Goal: Transaction & Acquisition: Purchase product/service

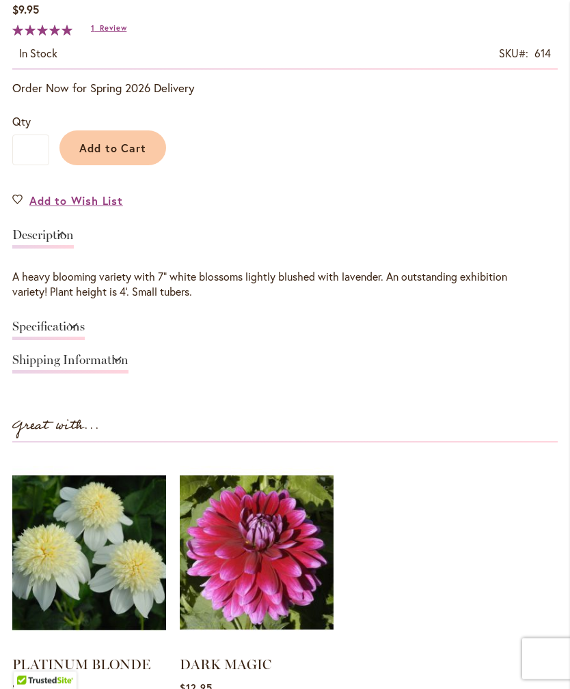
scroll to position [835, 0]
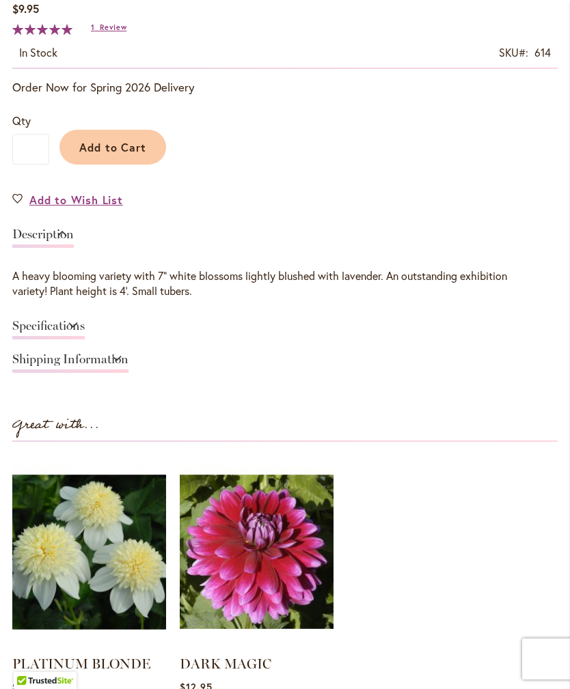
click at [130, 165] on button "Add to Cart" at bounding box center [112, 147] width 107 height 35
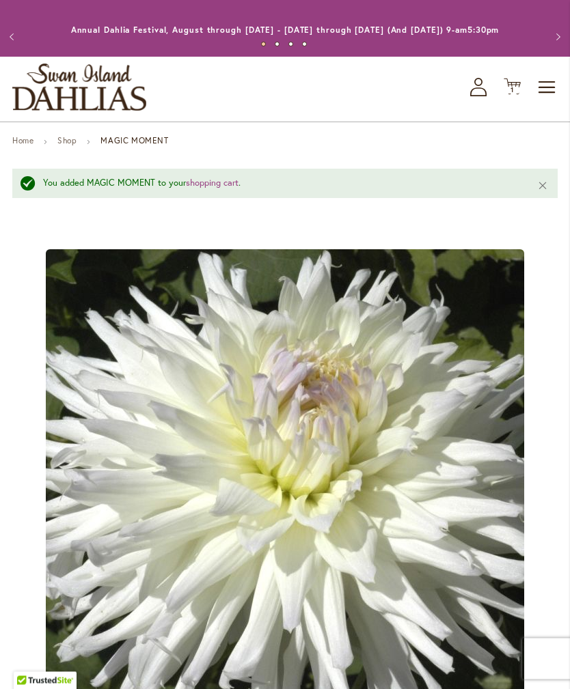
scroll to position [0, 0]
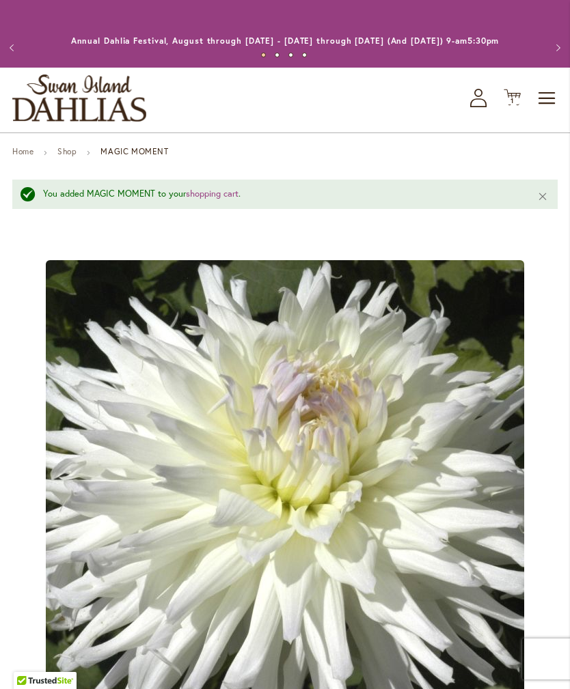
click at [551, 112] on span "Toggle Nav" at bounding box center [547, 98] width 20 height 27
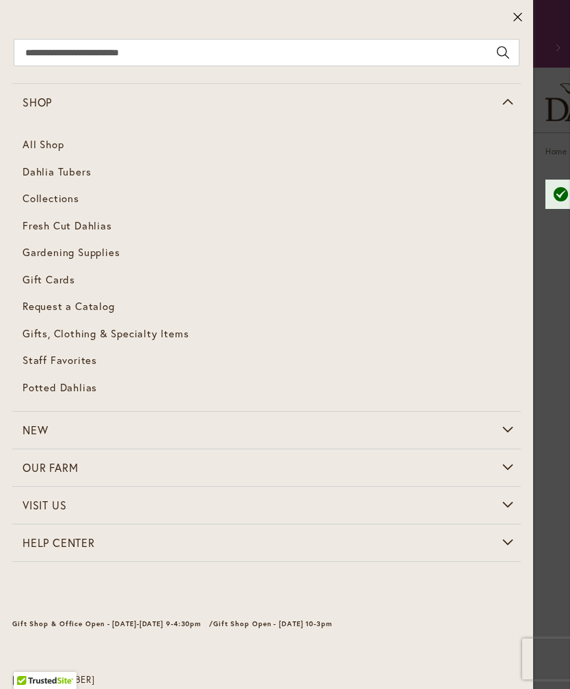
click at [70, 176] on span "Dahlia Tubers" at bounding box center [57, 172] width 68 height 14
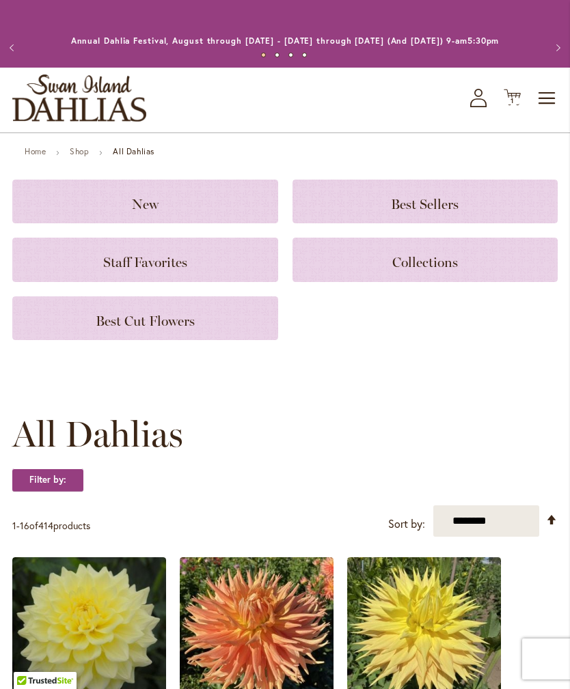
click at [172, 271] on span "Staff Favorites" at bounding box center [145, 262] width 84 height 16
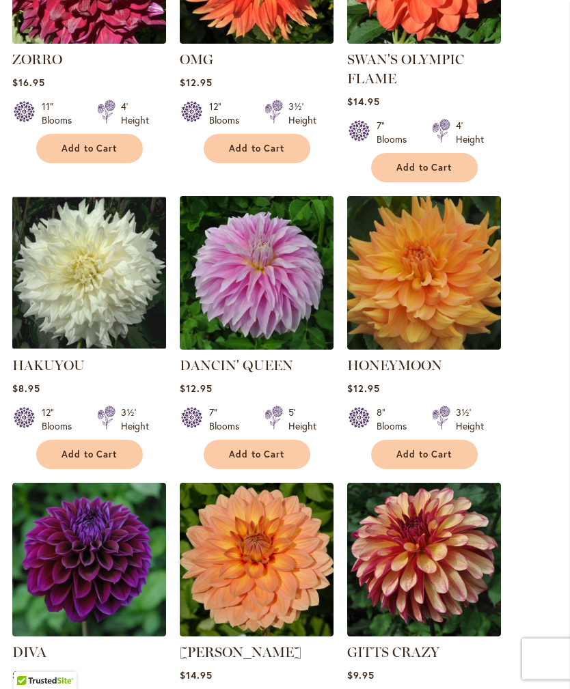
scroll to position [486, 0]
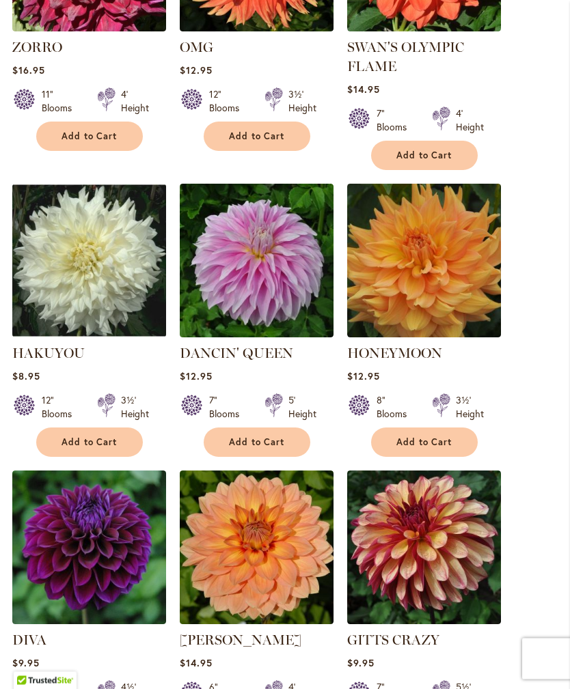
click at [111, 458] on button "Add to Cart" at bounding box center [89, 442] width 107 height 29
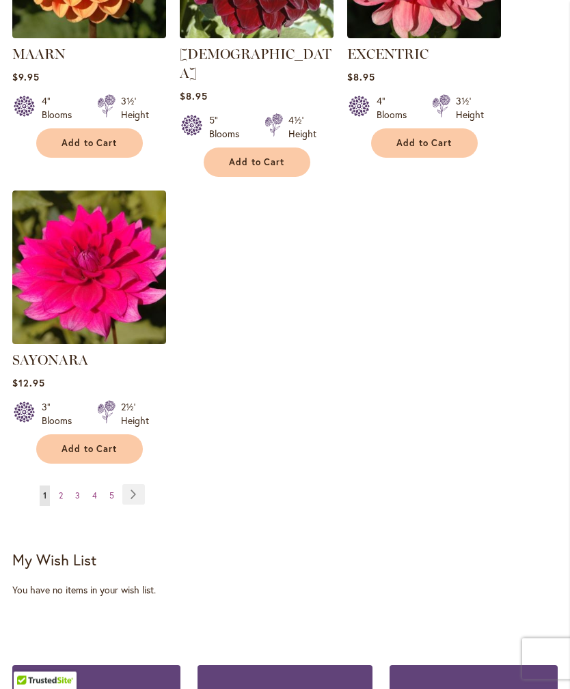
scroll to position [1682, 0]
click at [137, 490] on link "Page Next" at bounding box center [133, 494] width 23 height 20
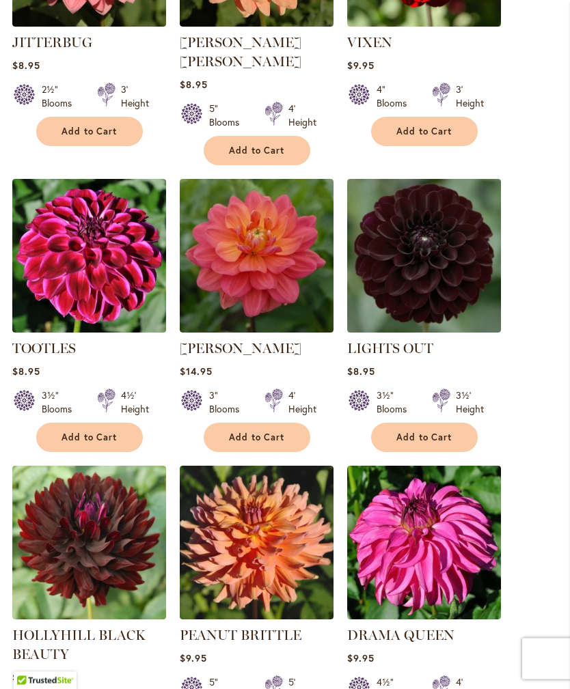
scroll to position [1077, 0]
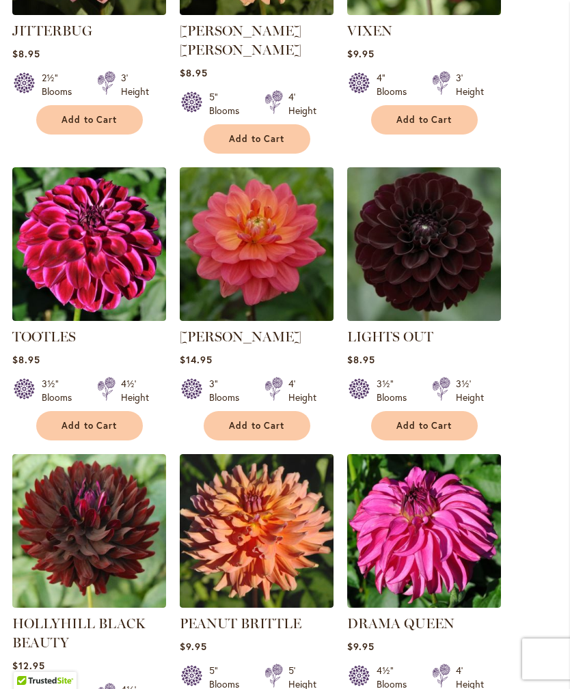
click at [107, 420] on span "Add to Cart" at bounding box center [89, 426] width 56 height 12
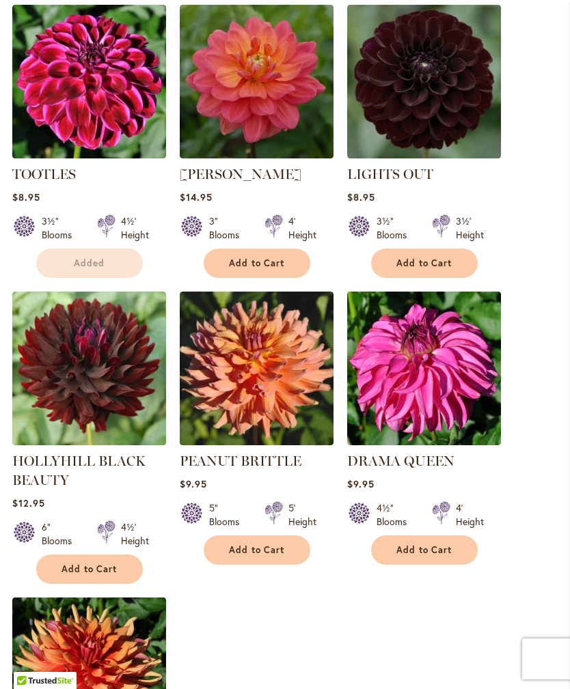
scroll to position [1312, 0]
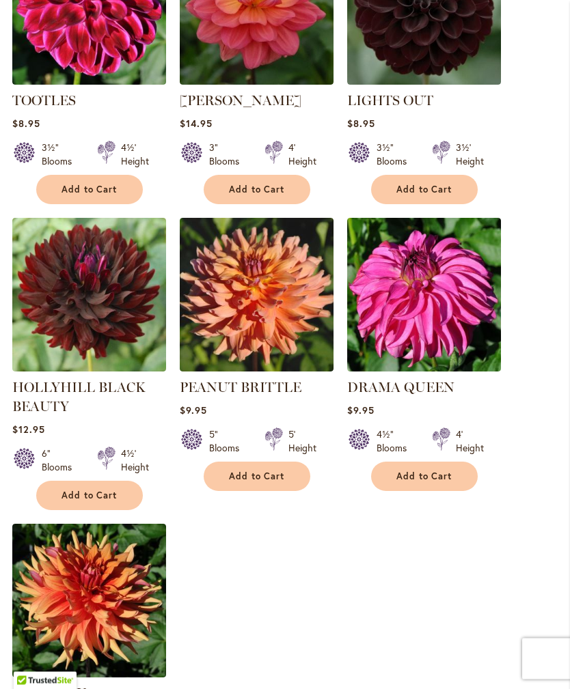
click at [450, 462] on button "Add to Cart" at bounding box center [424, 476] width 107 height 29
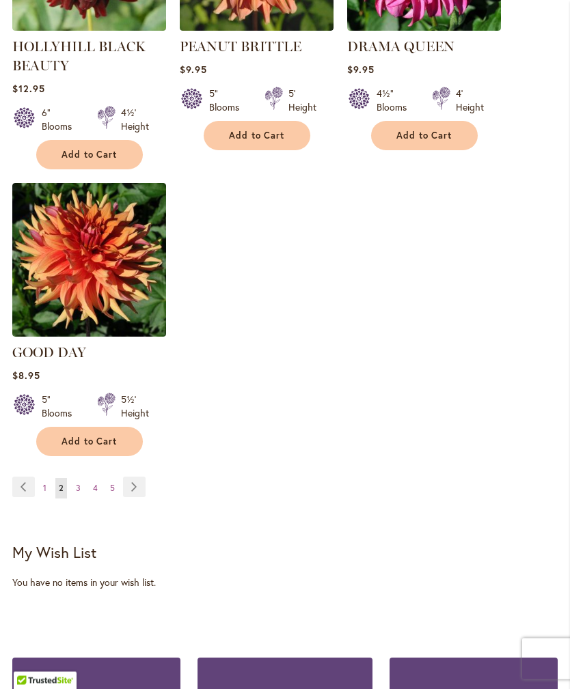
click at [136, 482] on link "Page Next" at bounding box center [134, 487] width 23 height 20
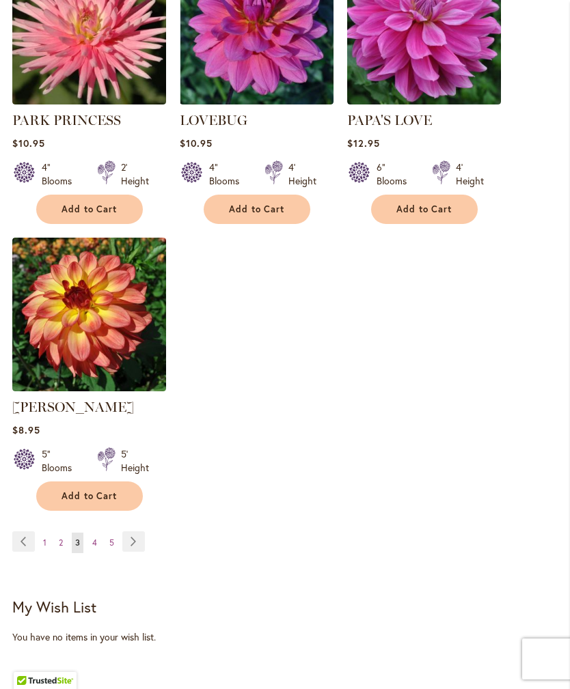
scroll to position [1609, 0]
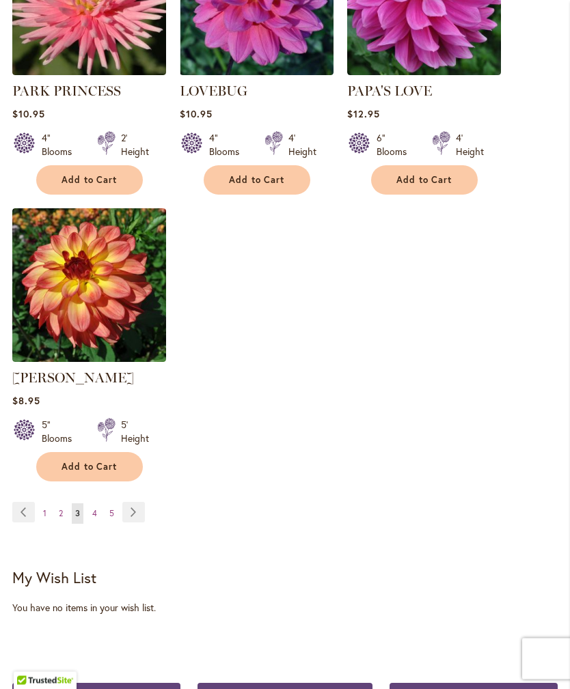
click at [143, 510] on link "Page Next" at bounding box center [133, 513] width 23 height 20
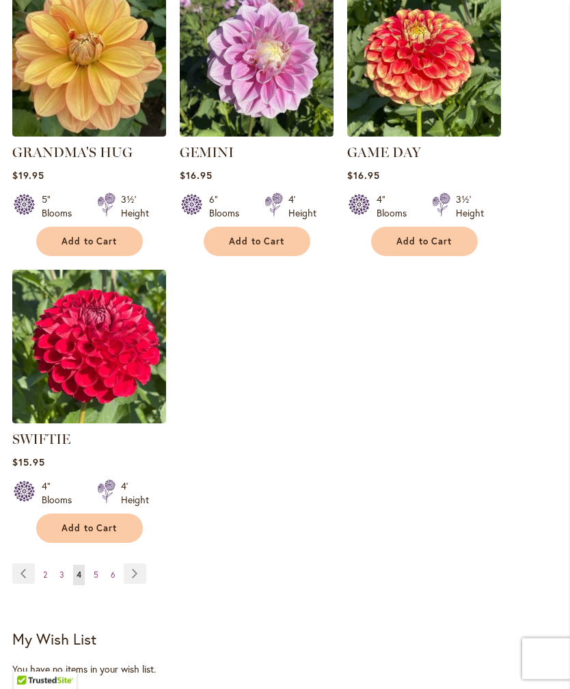
scroll to position [1548, 0]
click at [144, 564] on link "Page Next" at bounding box center [135, 574] width 23 height 20
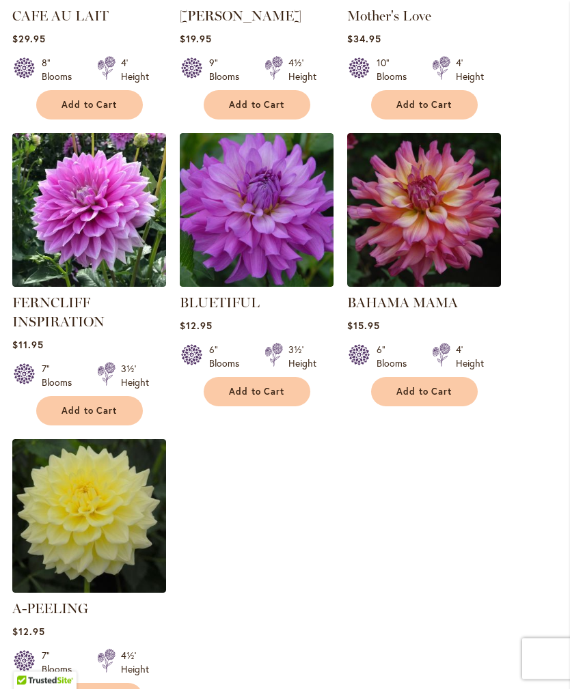
scroll to position [1398, 0]
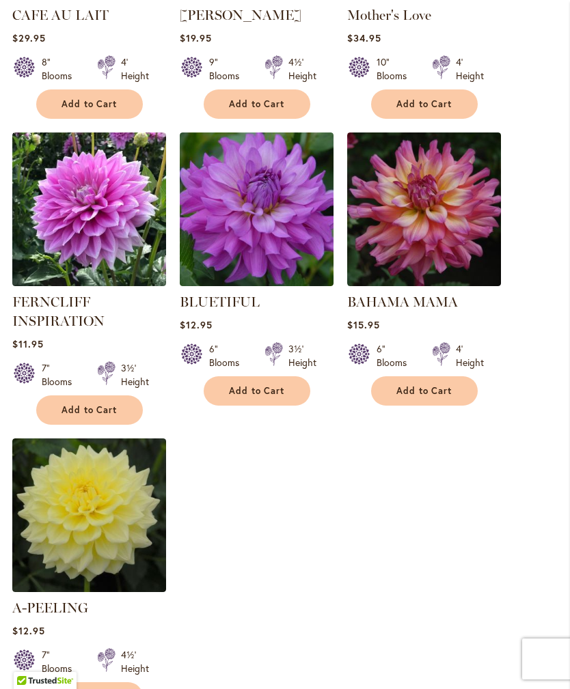
click at [276, 385] on span "Add to Cart" at bounding box center [257, 391] width 56 height 12
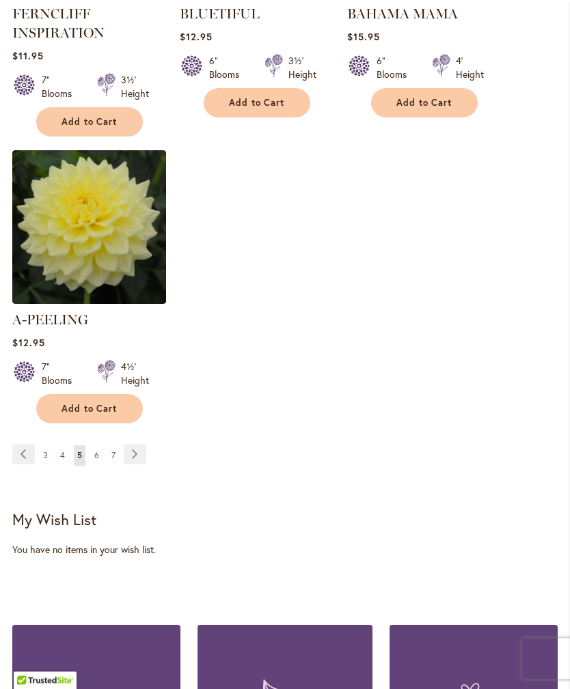
scroll to position [1723, 0]
click at [143, 447] on link "Page Next" at bounding box center [135, 454] width 23 height 20
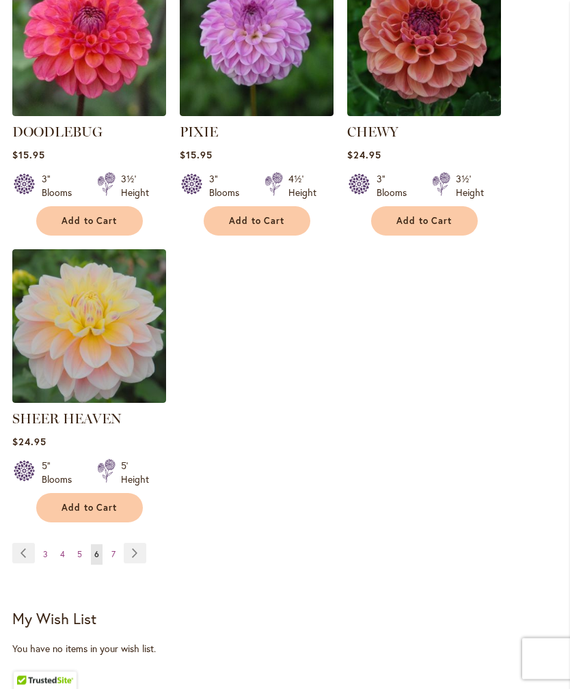
scroll to position [1588, 0]
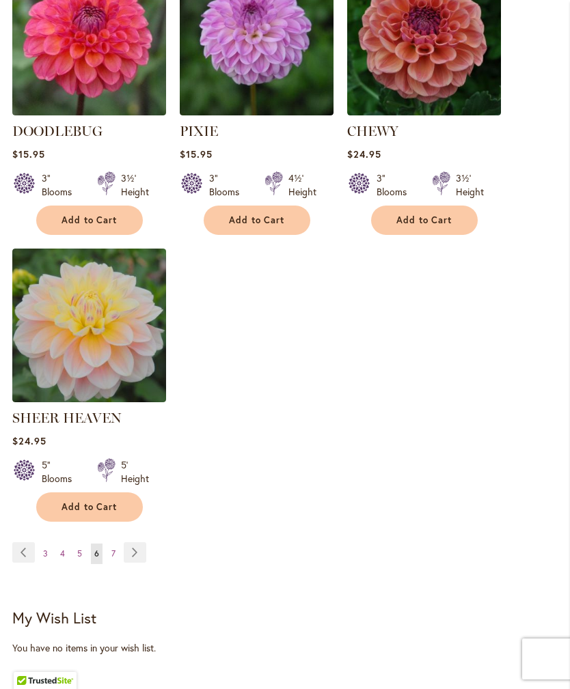
click at [142, 549] on link "Page Next" at bounding box center [135, 552] width 23 height 20
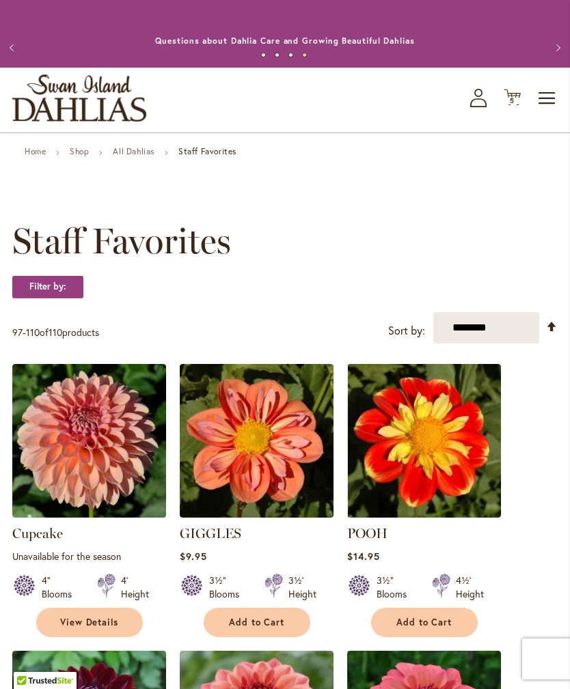
click at [550, 111] on span "Toggle Nav" at bounding box center [547, 98] width 20 height 27
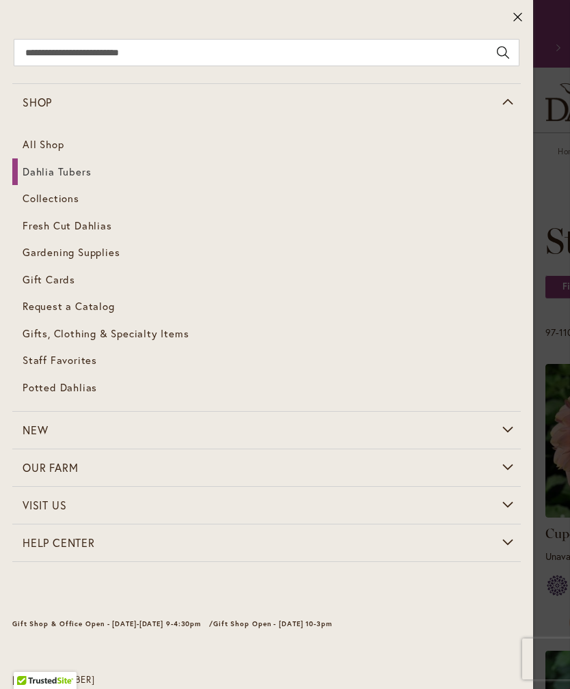
click at [83, 167] on span "Dahlia Tubers" at bounding box center [57, 172] width 68 height 14
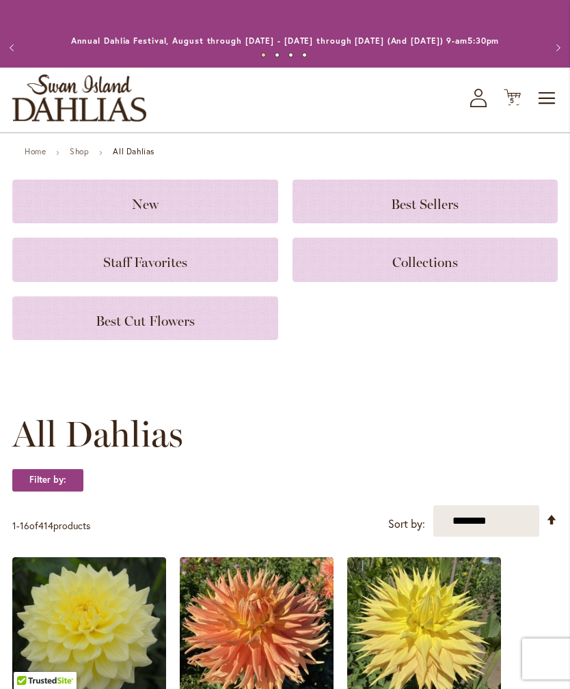
click at [191, 329] on span "Best Cut Flowers" at bounding box center [145, 321] width 99 height 16
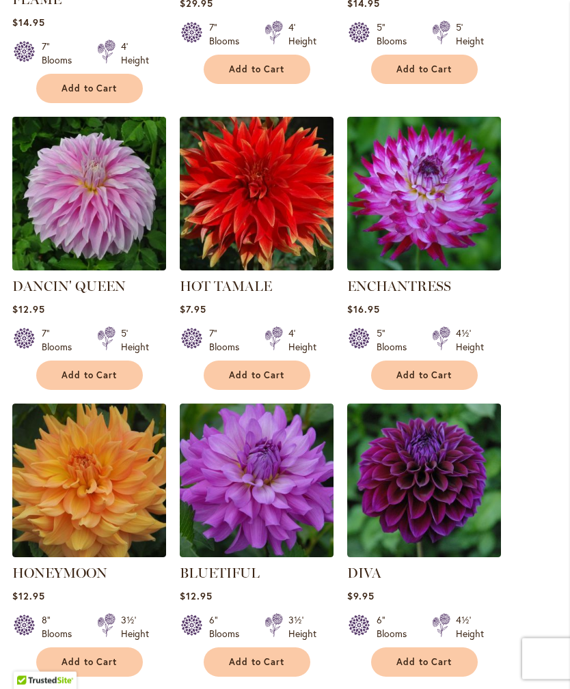
scroll to position [840, 0]
click at [436, 382] on button "Add to Cart" at bounding box center [424, 375] width 107 height 29
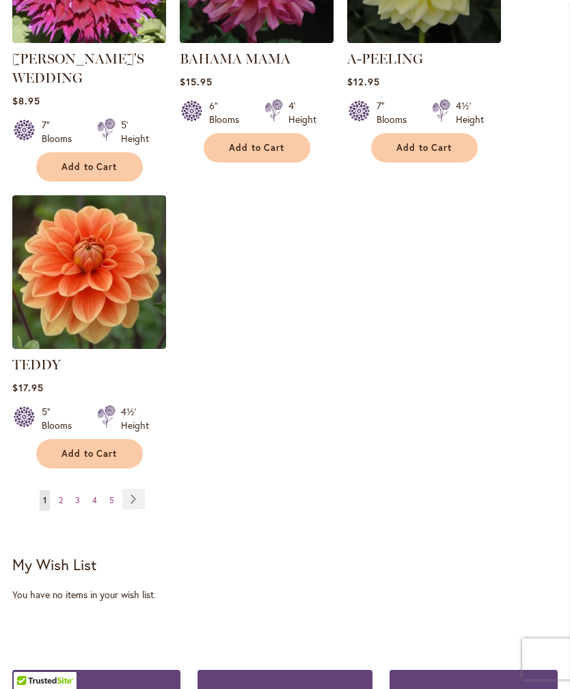
scroll to position [1682, 0]
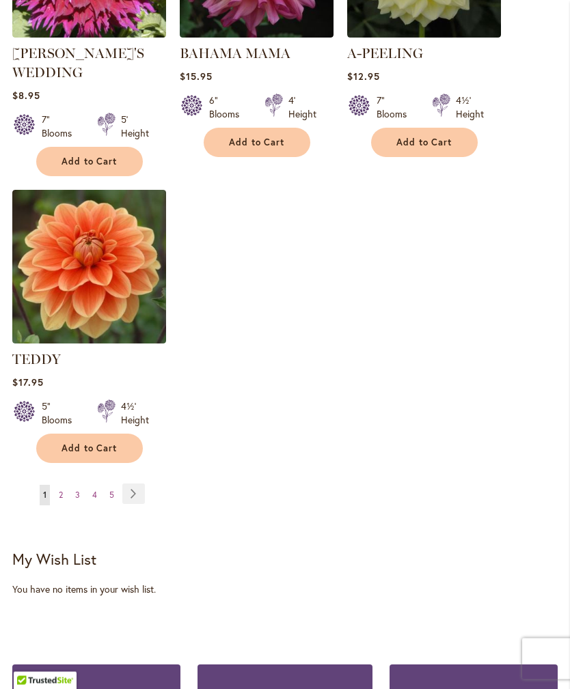
click at [144, 484] on link "Page Next" at bounding box center [133, 494] width 23 height 20
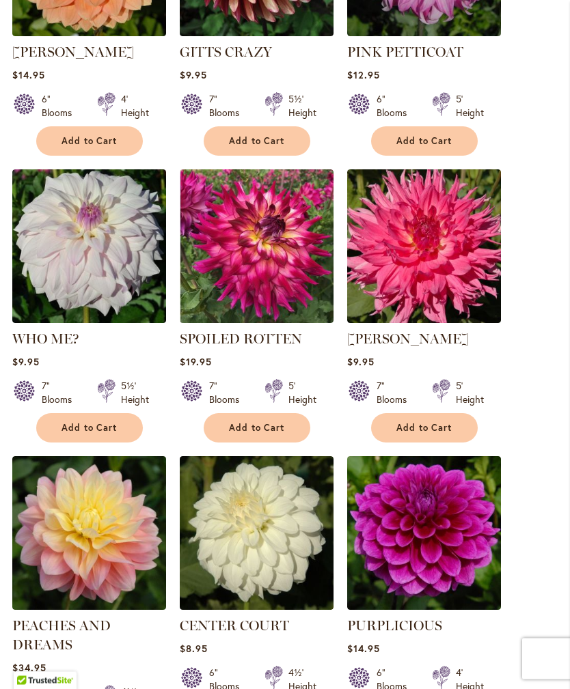
scroll to position [488, 0]
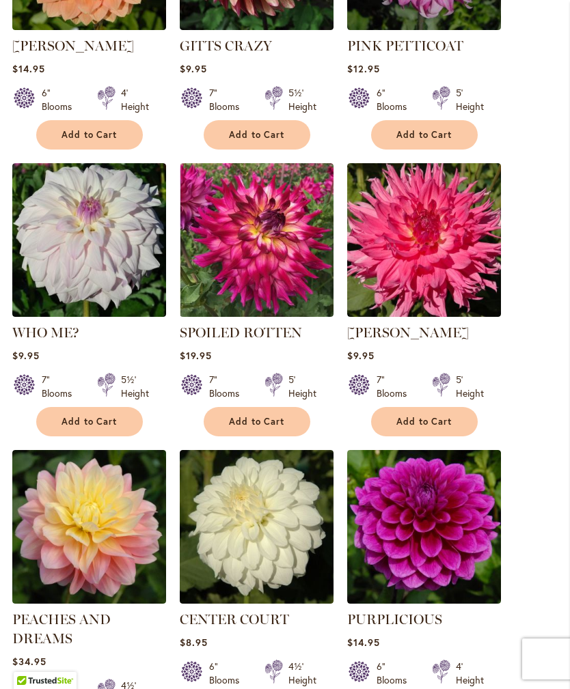
click at [460, 426] on button "Add to Cart" at bounding box center [424, 421] width 107 height 29
click at [91, 400] on div "7" Blooms 5½' Height" at bounding box center [89, 381] width 154 height 38
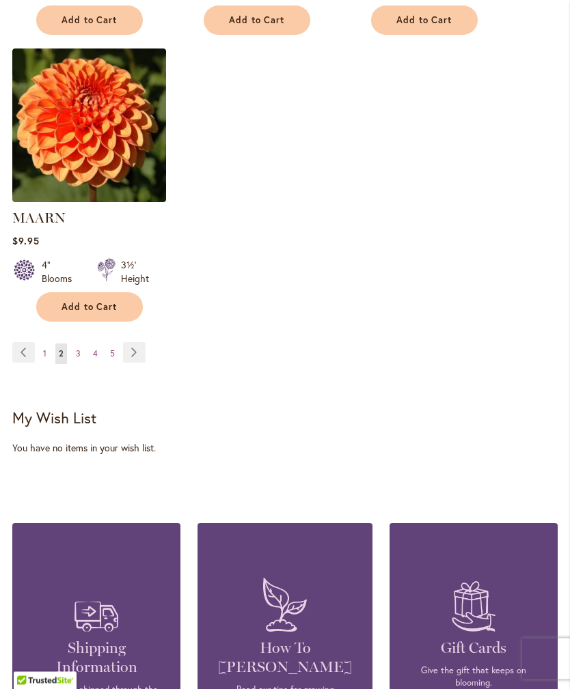
scroll to position [1805, 0]
click at [130, 363] on link "Page Next" at bounding box center [134, 352] width 23 height 20
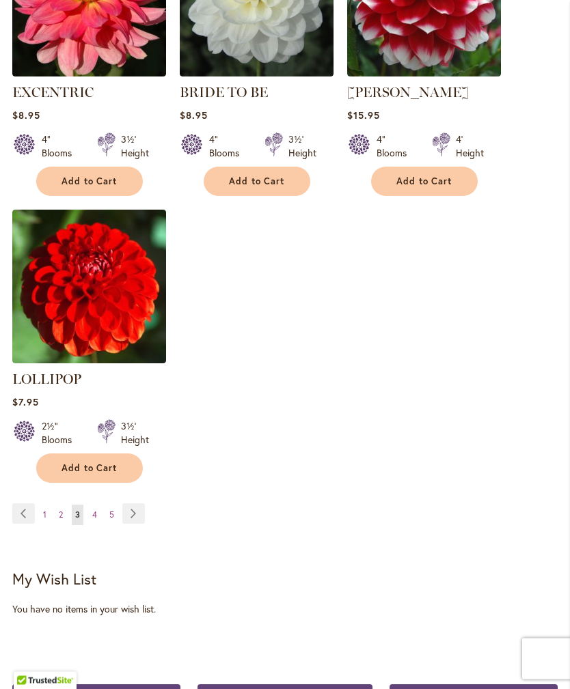
scroll to position [1647, 0]
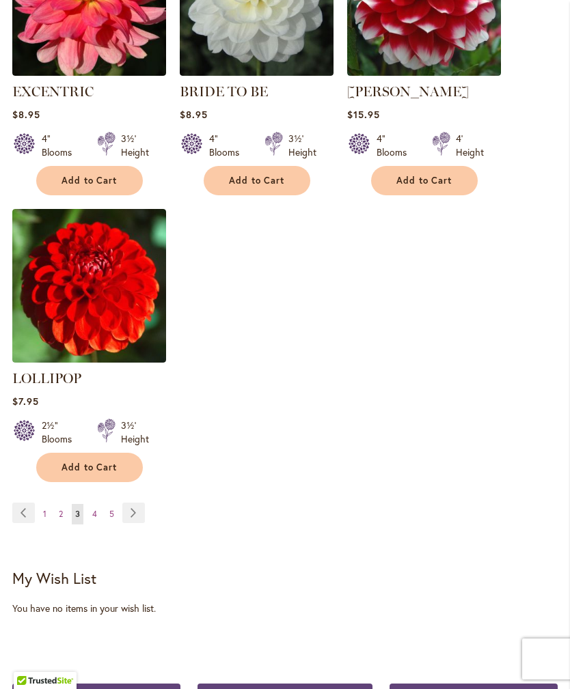
click at [141, 503] on link "Page Next" at bounding box center [133, 513] width 23 height 20
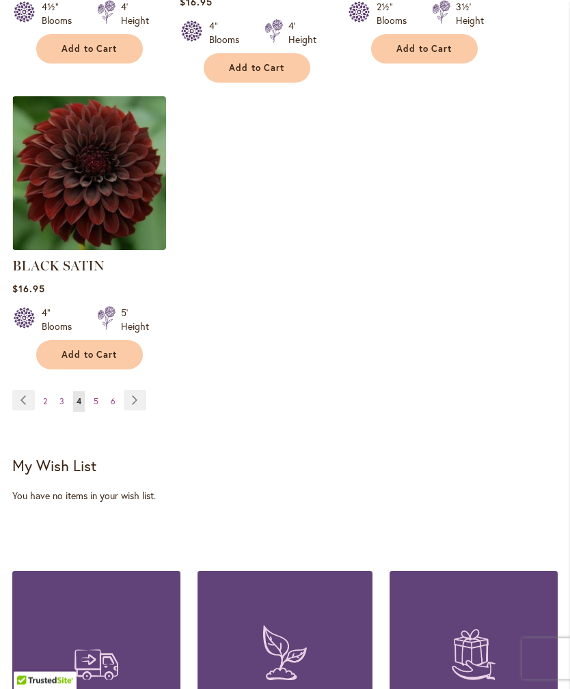
scroll to position [1760, 0]
click at [137, 396] on link "Page Next" at bounding box center [135, 400] width 23 height 20
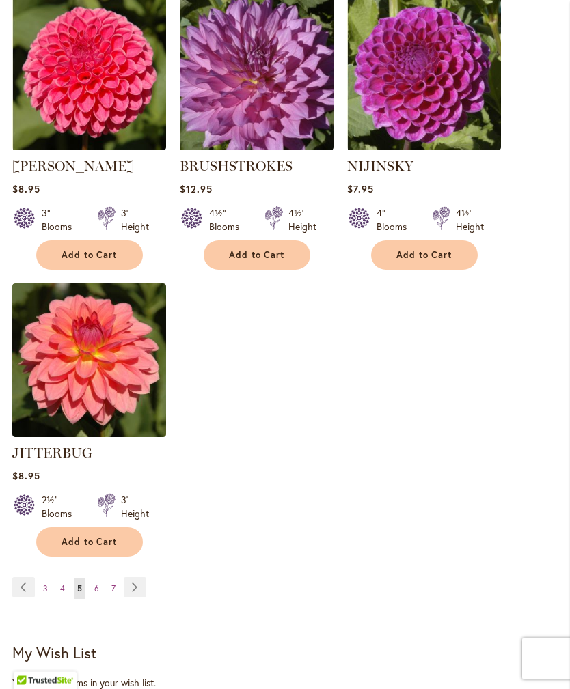
scroll to position [1516, 0]
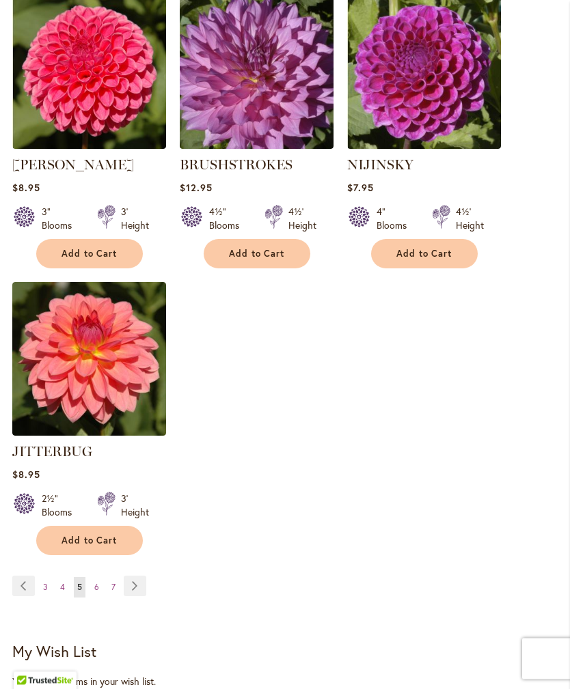
click at [141, 596] on link "Page Next" at bounding box center [135, 587] width 23 height 20
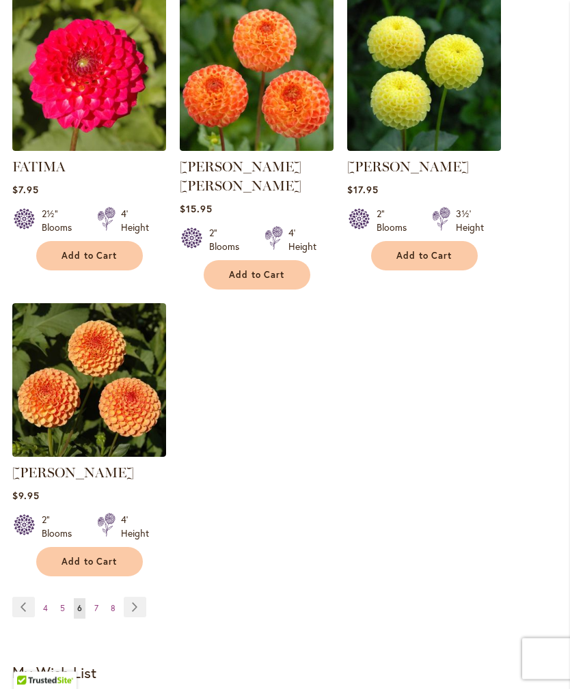
scroll to position [1591, 0]
click at [142, 597] on link "Page Next" at bounding box center [135, 607] width 23 height 20
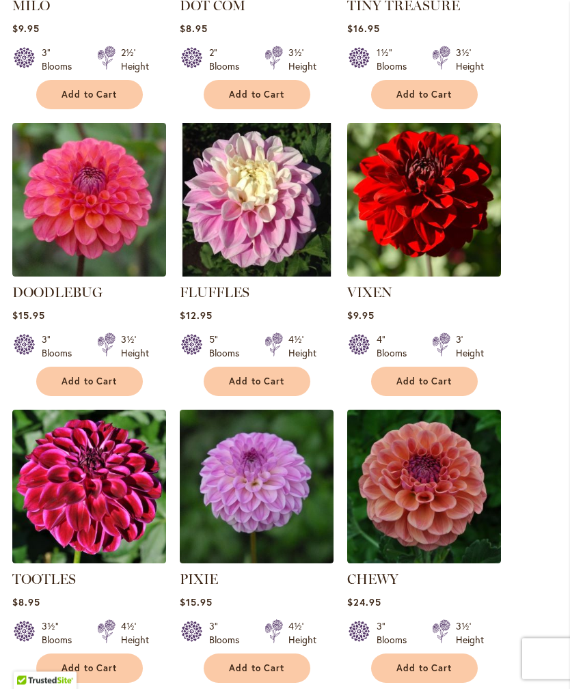
scroll to position [1140, 0]
click at [456, 196] on img at bounding box center [424, 200] width 154 height 154
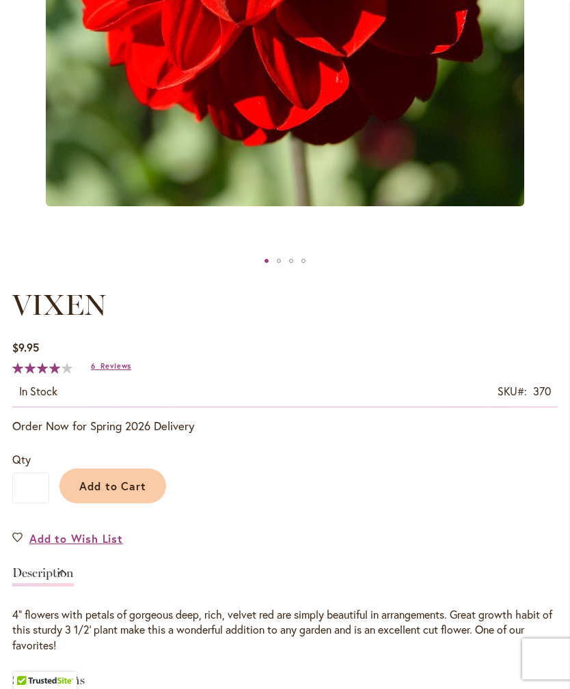
scroll to position [484, 0]
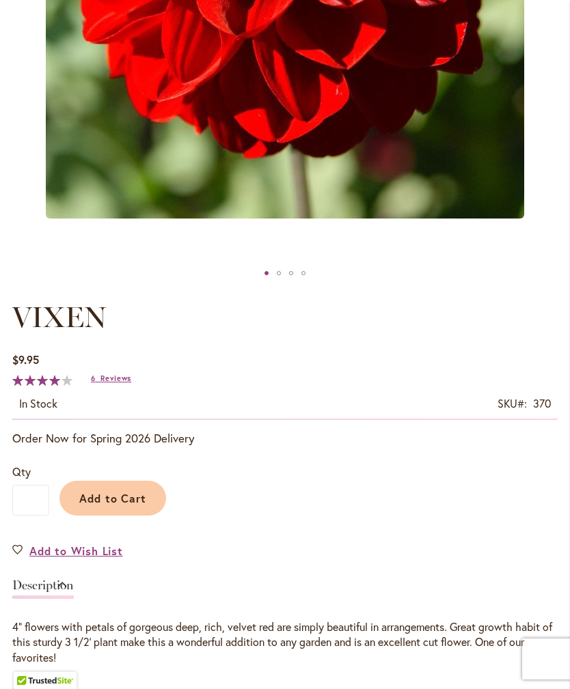
click at [133, 505] on span "Add to Cart" at bounding box center [113, 498] width 68 height 14
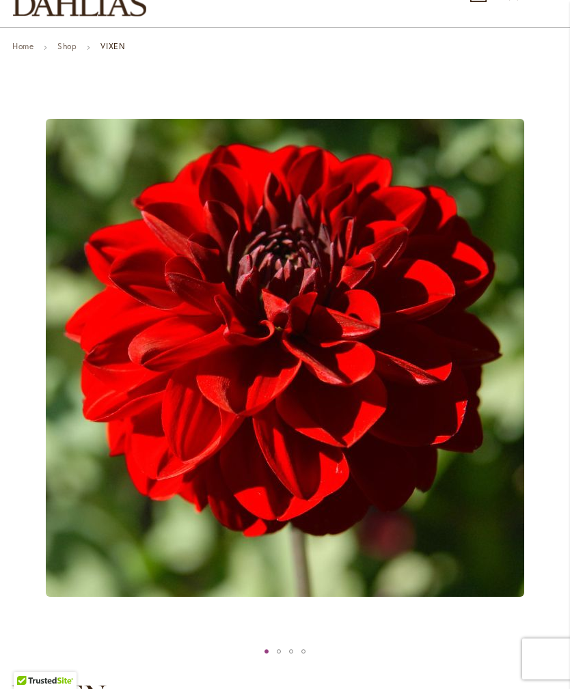
scroll to position [0, 0]
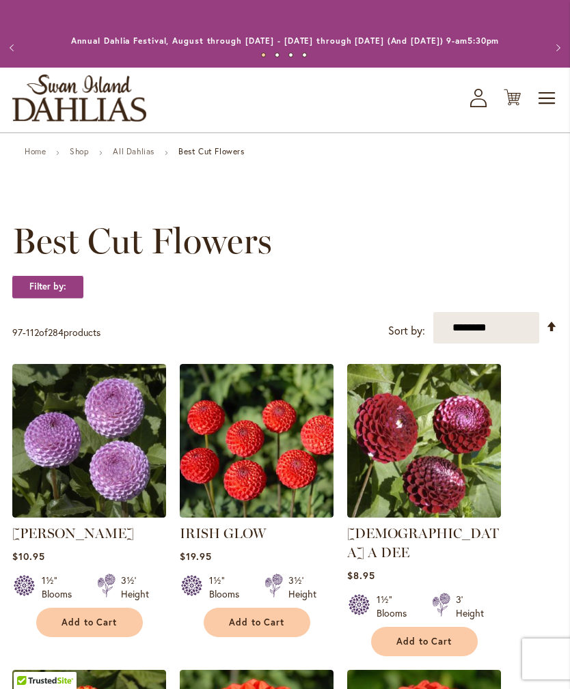
click at [518, 106] on icon "Cart .cls-1 { fill: #231f20; }" at bounding box center [511, 97] width 17 height 17
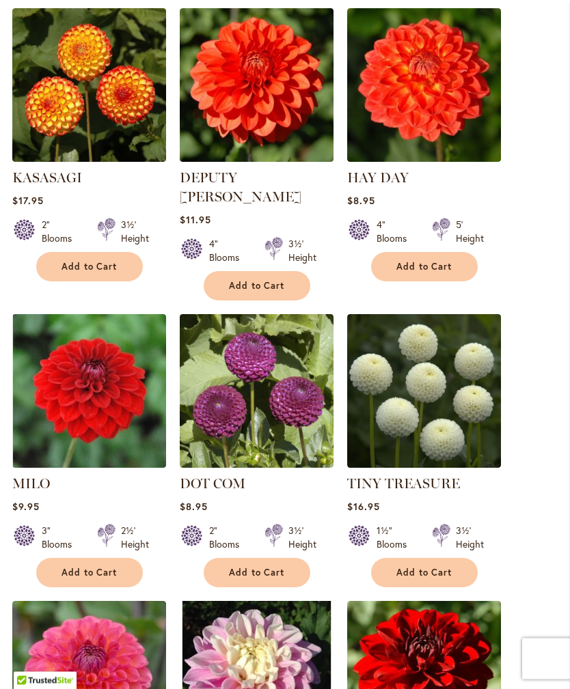
scroll to position [699, 0]
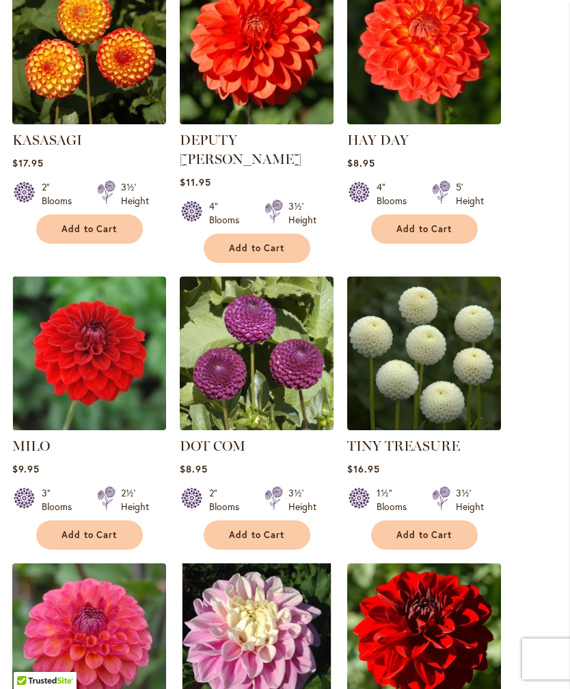
click at [92, 529] on span "Add to Cart" at bounding box center [89, 535] width 56 height 12
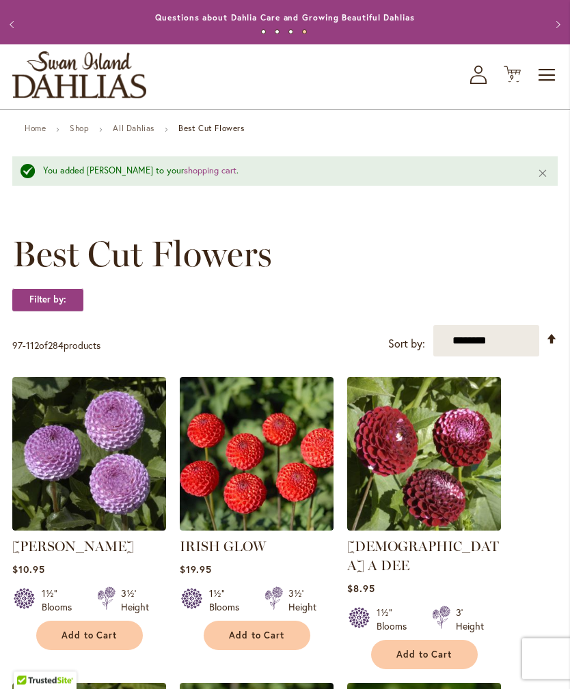
scroll to position [23, 0]
click at [517, 83] on icon "Cart .cls-1 { fill: #231f20; }" at bounding box center [511, 74] width 17 height 17
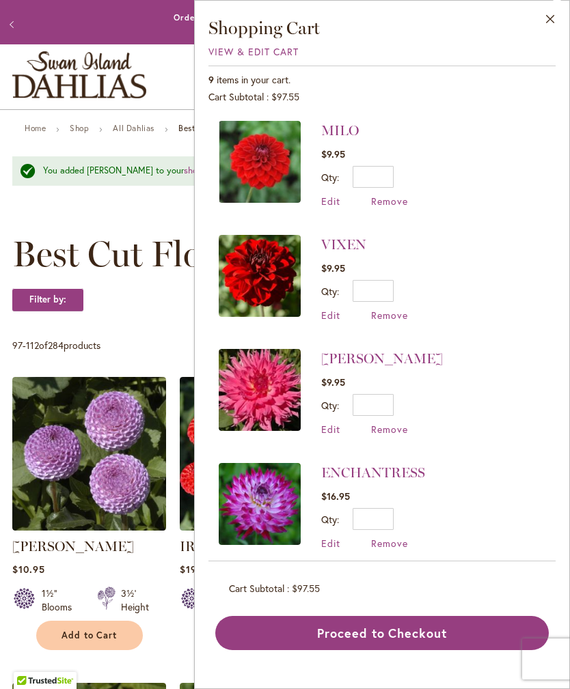
scroll to position [0, 0]
click at [395, 197] on span "Remove" at bounding box center [389, 201] width 37 height 13
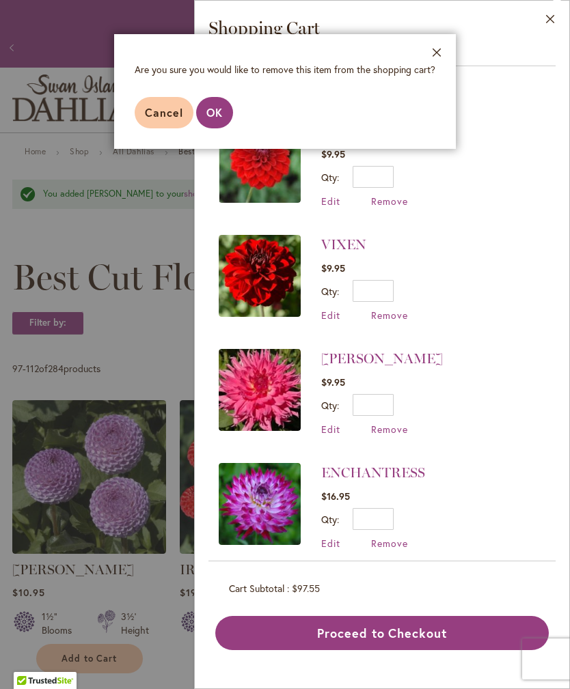
click at [222, 127] on button "OK" at bounding box center [214, 112] width 37 height 31
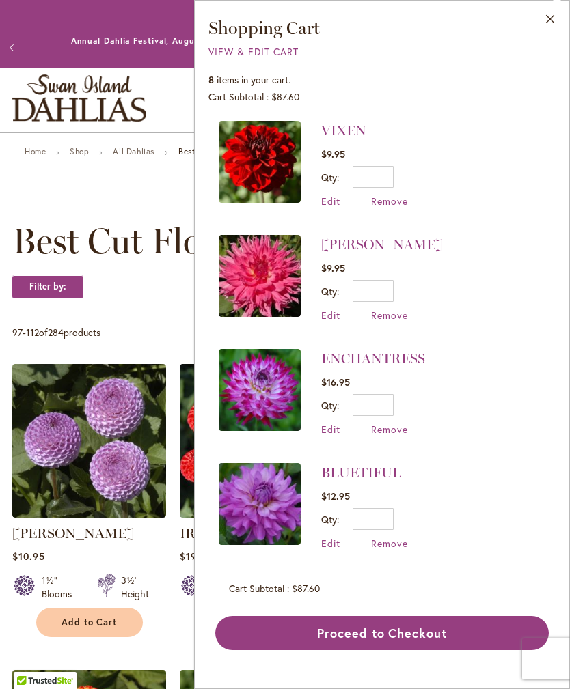
click at [553, 36] on button "Close" at bounding box center [550, 22] width 38 height 43
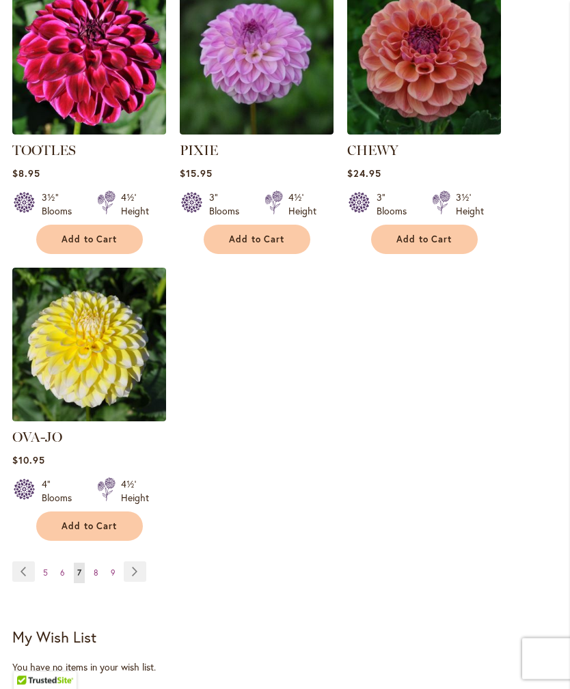
scroll to position [1570, 0]
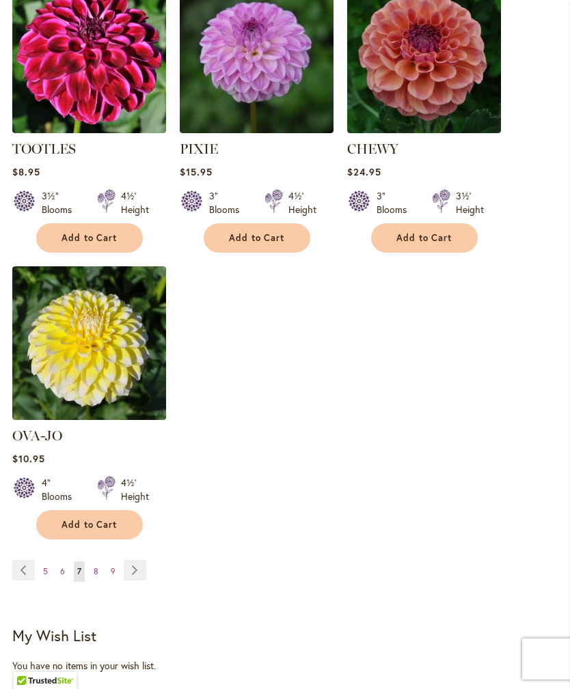
click at [96, 519] on span "Add to Cart" at bounding box center [89, 525] width 56 height 12
click at [135, 560] on link "Page Next" at bounding box center [135, 570] width 23 height 20
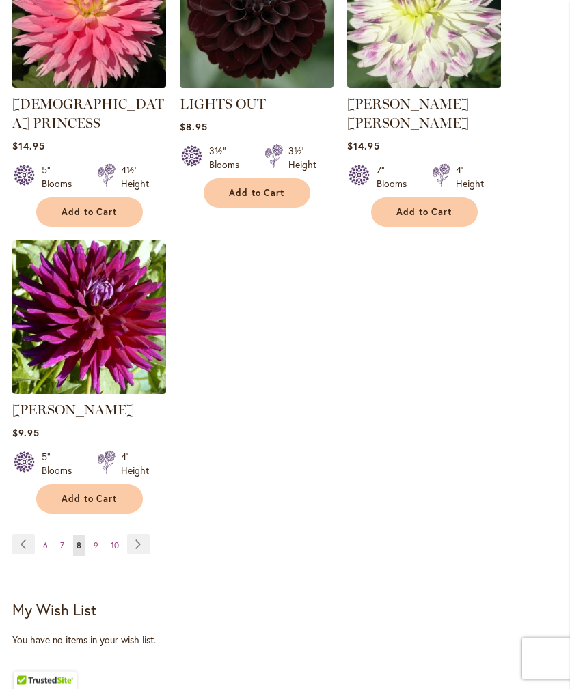
scroll to position [1577, 0]
click at [154, 534] on ul "Page Previous Page 6 Page 7 You're currently reading page 8 Page 9 Page 10 Page…" at bounding box center [83, 545] width 143 height 22
click at [100, 536] on link "Page 9" at bounding box center [96, 546] width 12 height 20
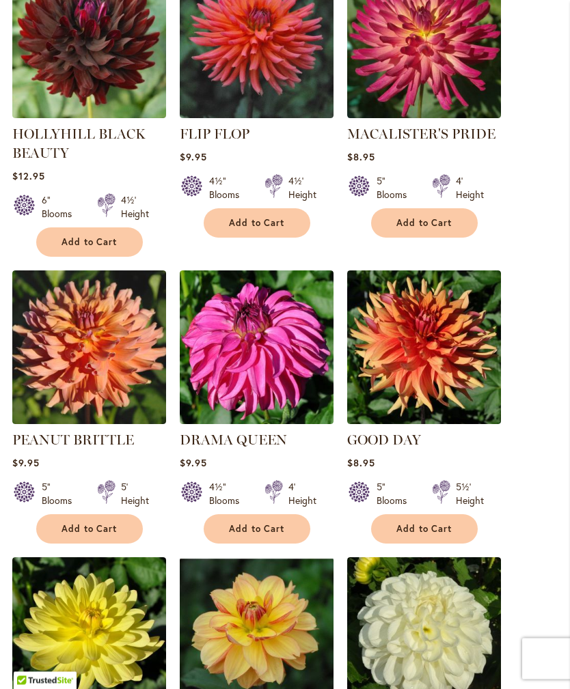
scroll to position [1000, 0]
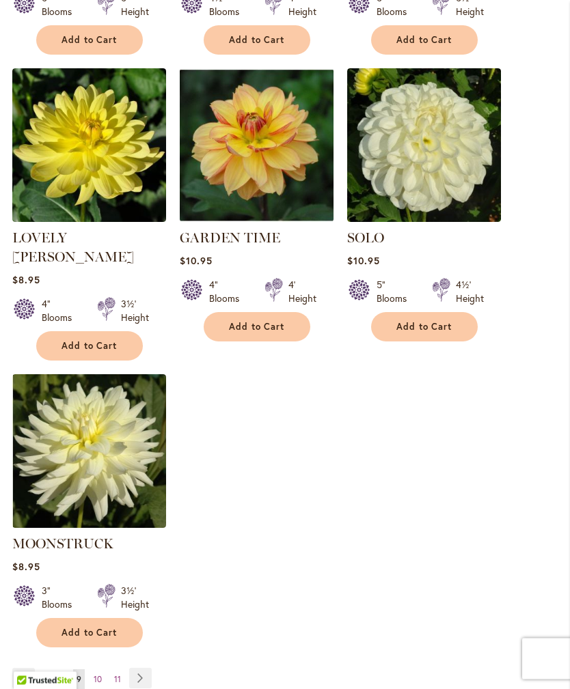
click at [436, 322] on span "Add to Cart" at bounding box center [424, 328] width 56 height 12
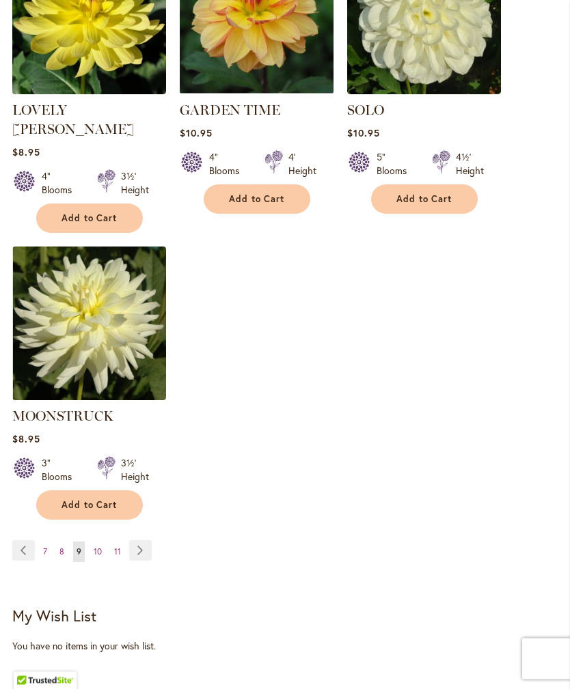
scroll to position [1646, 0]
click at [100, 546] on span "10" at bounding box center [98, 551] width 8 height 10
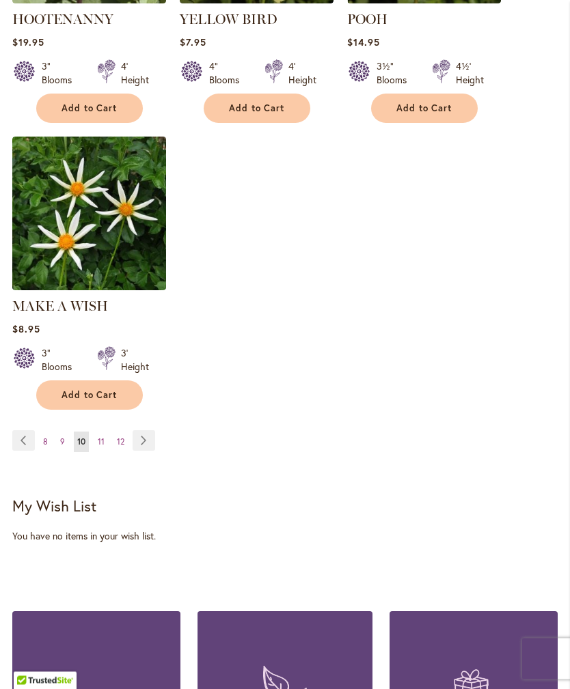
scroll to position [1700, 0]
click at [107, 432] on link "Page 11" at bounding box center [101, 442] width 14 height 20
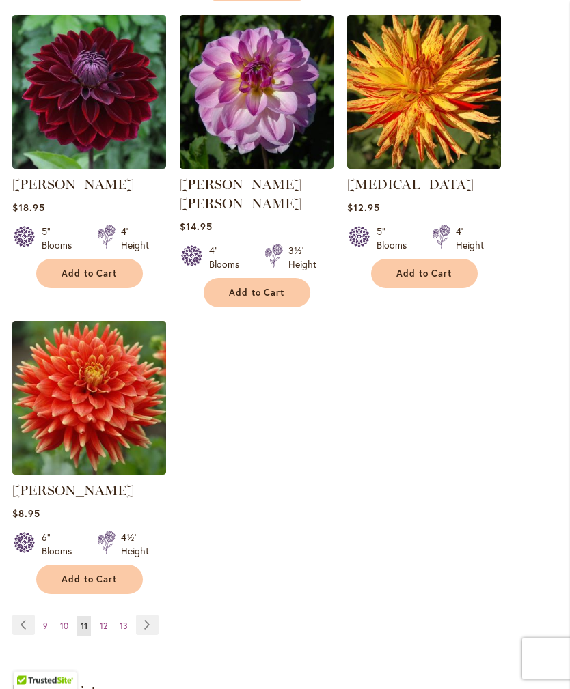
scroll to position [1535, 0]
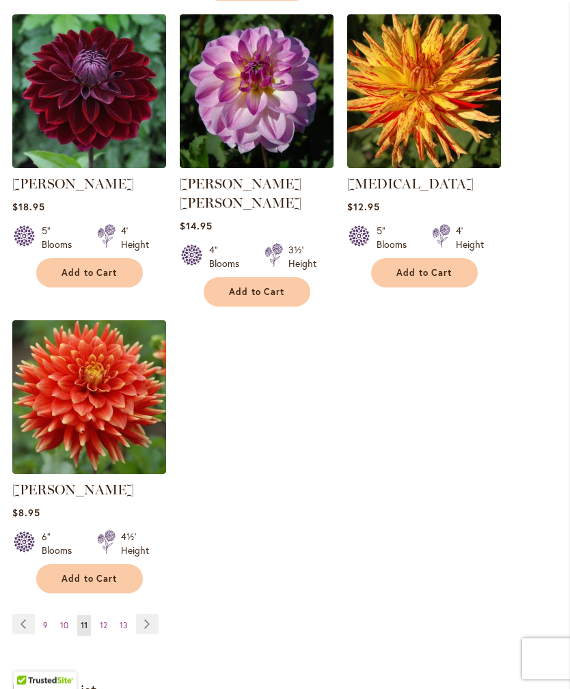
click at [107, 621] on span "12" at bounding box center [104, 626] width 8 height 10
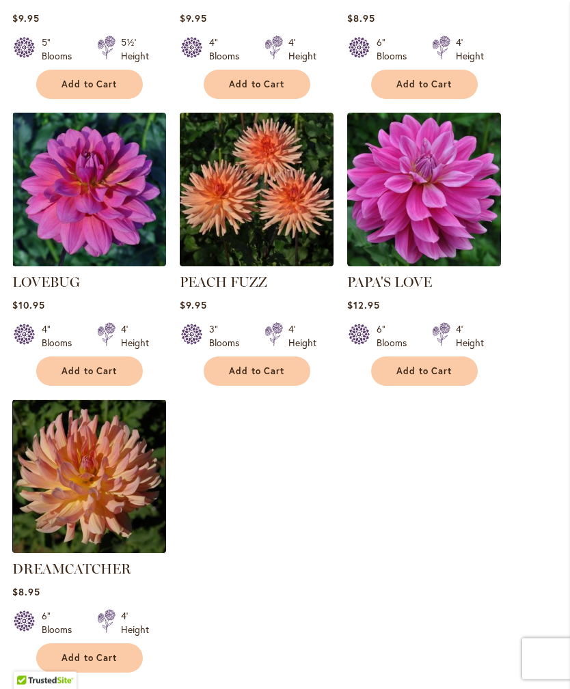
scroll to position [1437, 0]
click at [444, 182] on img at bounding box center [424, 190] width 154 height 154
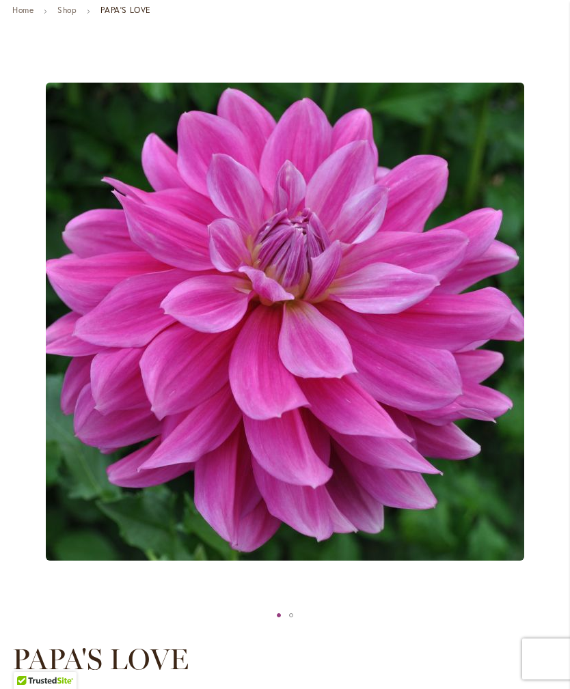
scroll to position [140, 0]
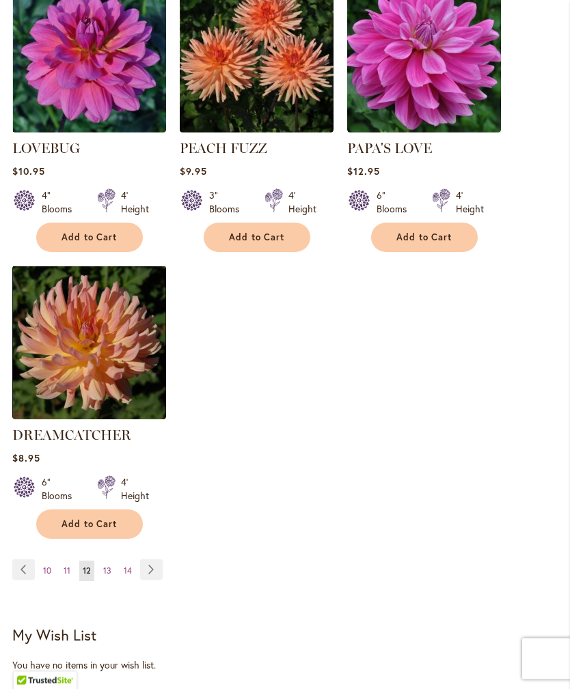
scroll to position [1571, 0]
click at [113, 561] on link "Page 13" at bounding box center [107, 571] width 15 height 20
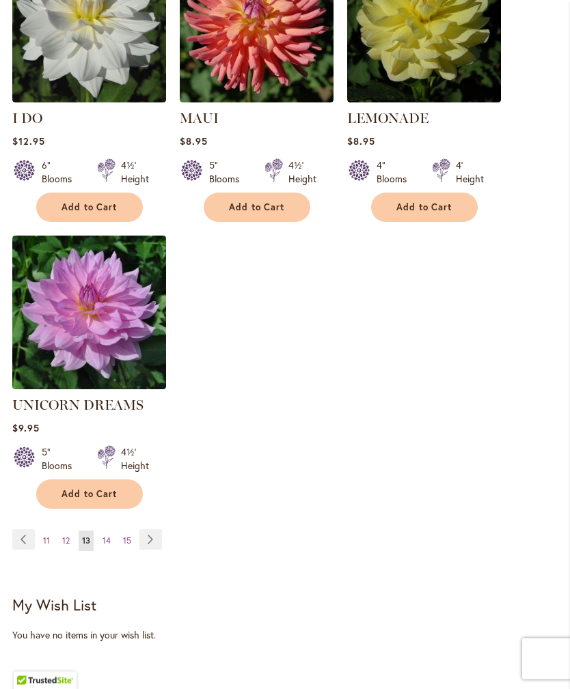
scroll to position [1620, 0]
click at [107, 536] on span "14" at bounding box center [106, 541] width 8 height 10
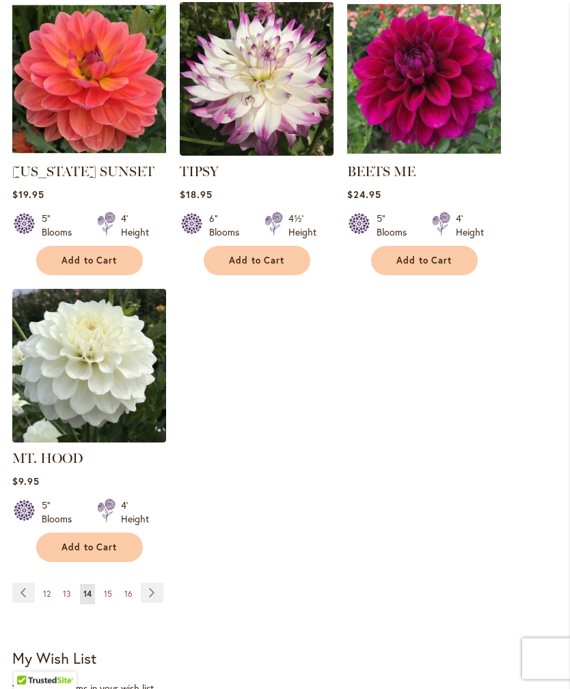
scroll to position [1529, 0]
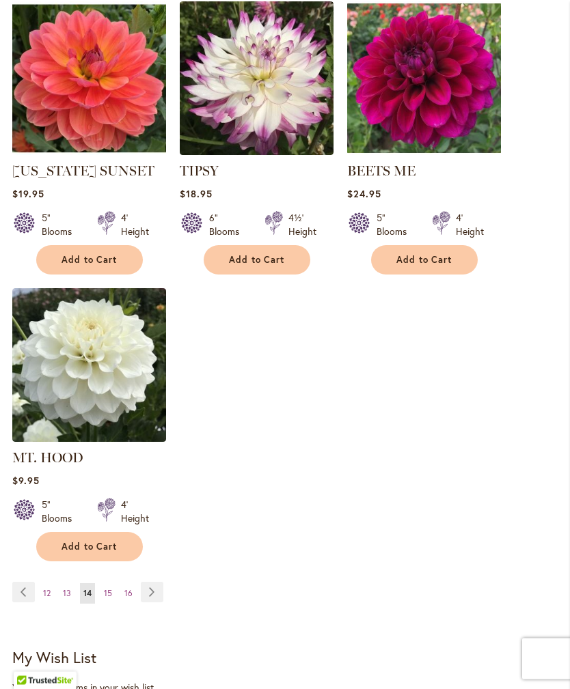
click at [109, 589] on span "15" at bounding box center [108, 594] width 8 height 10
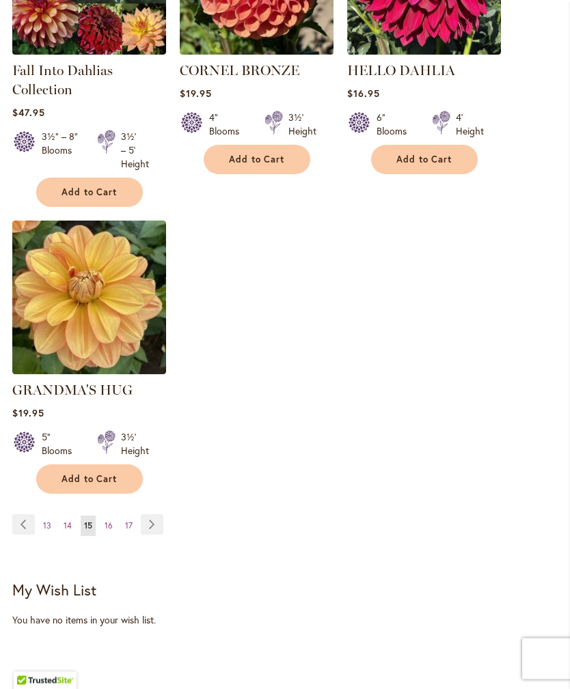
scroll to position [1648, 0]
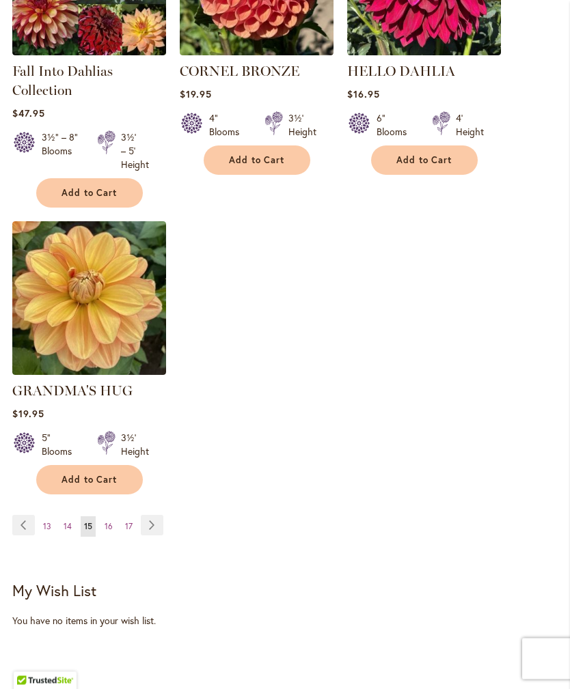
click at [155, 530] on link "Page Next" at bounding box center [152, 526] width 23 height 20
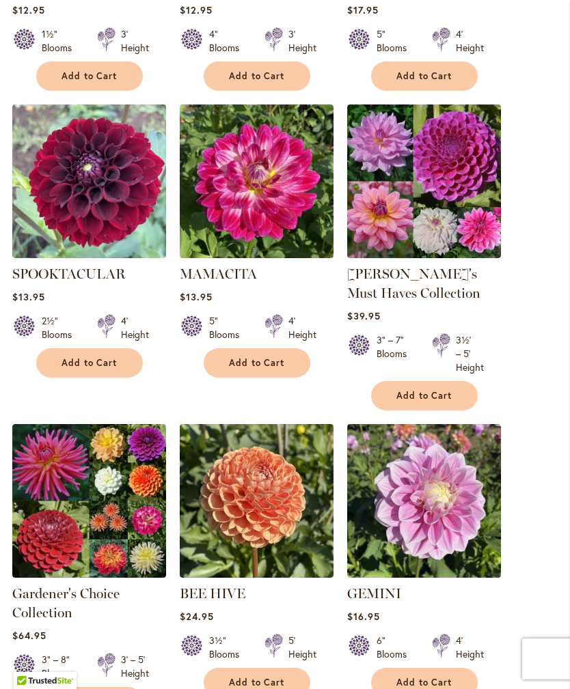
scroll to position [531, 0]
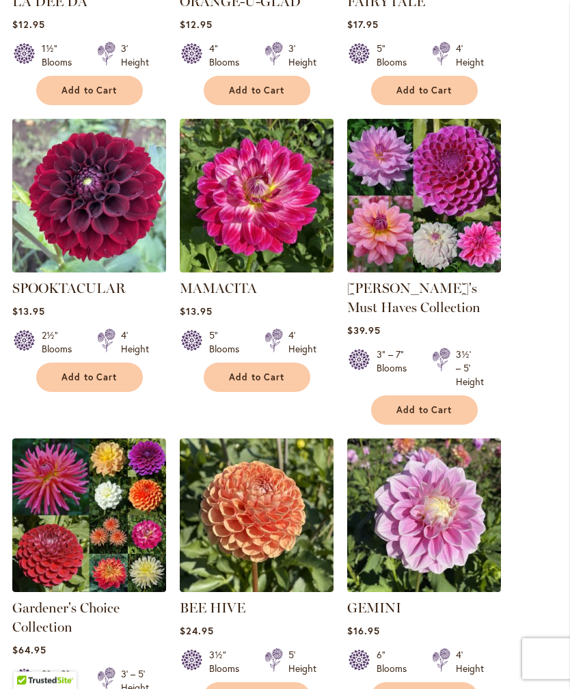
click at [453, 202] on img at bounding box center [424, 197] width 154 height 154
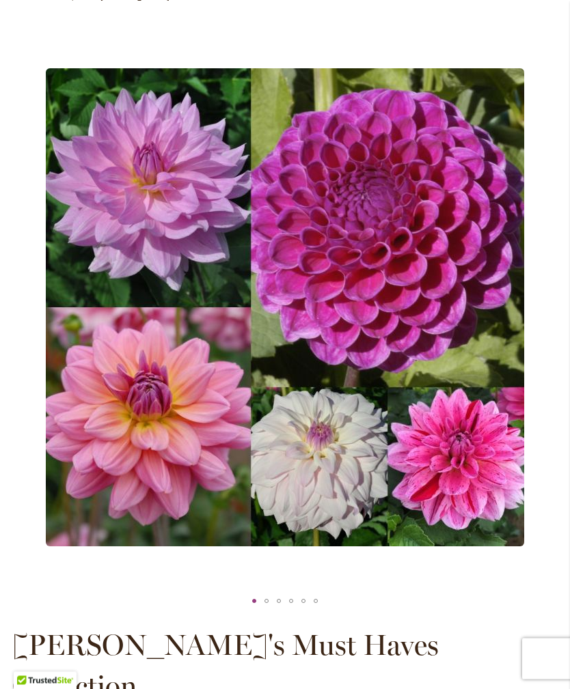
scroll to position [145, 0]
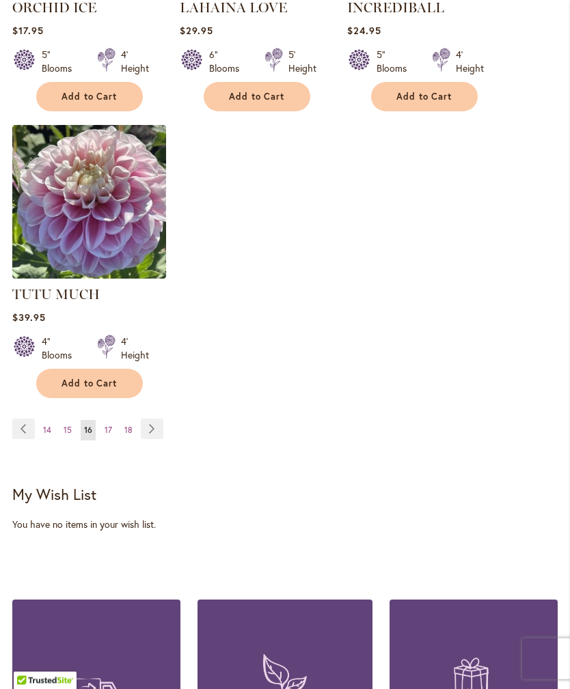
scroll to position [1734, 0]
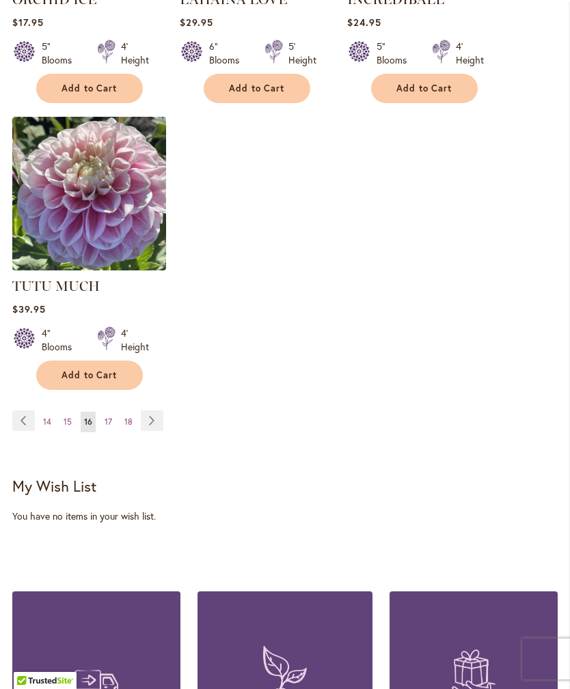
click at [162, 424] on link "Page Next" at bounding box center [152, 421] width 23 height 20
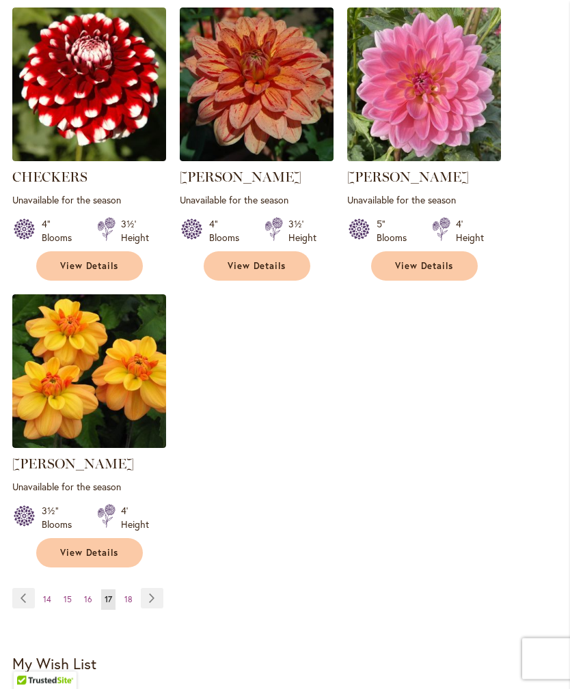
scroll to position [1518, 0]
click at [135, 602] on li "Page Next" at bounding box center [149, 598] width 28 height 20
click at [161, 604] on link "Page Next" at bounding box center [152, 598] width 23 height 20
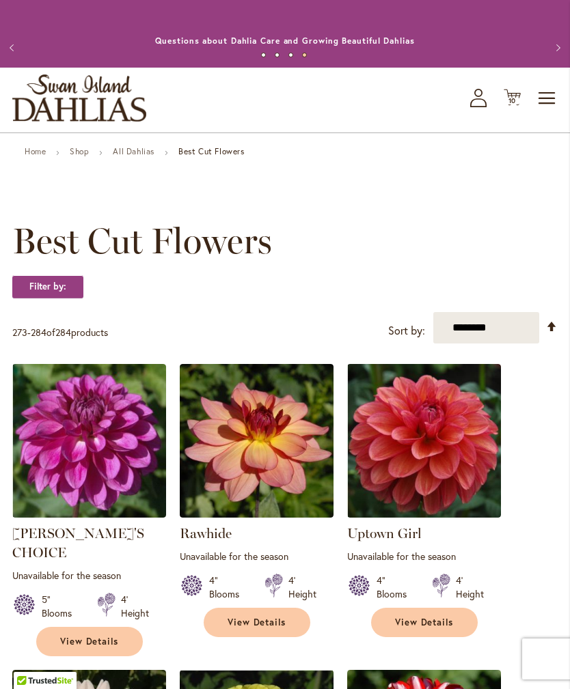
click at [480, 107] on icon "My Account" at bounding box center [478, 98] width 16 height 18
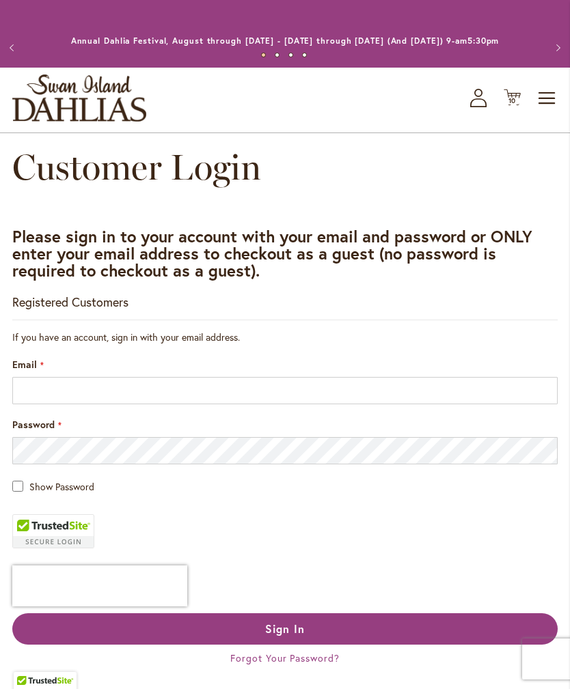
click at [519, 106] on icon at bounding box center [511, 97] width 17 height 16
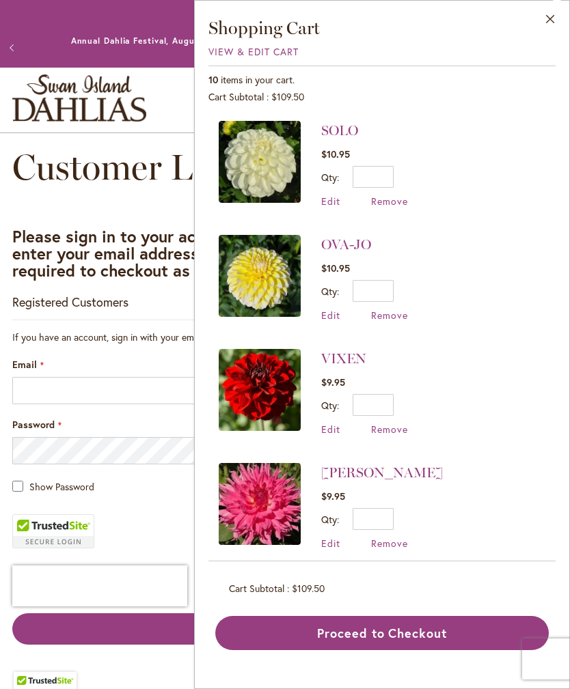
click at [531, 151] on li "SOLO $10.95 Qty * Update Edit Remove" at bounding box center [382, 171] width 327 height 100
click at [27, 59] on button "Previous" at bounding box center [13, 47] width 27 height 27
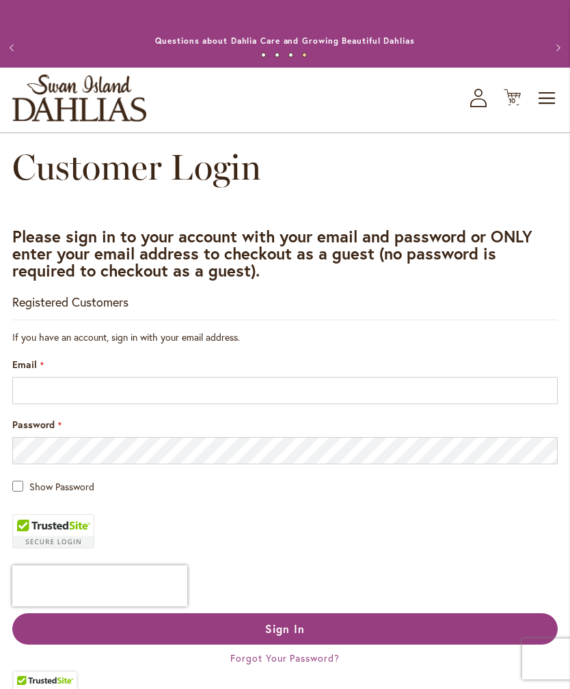
click at [19, 51] on button "Previous" at bounding box center [13, 47] width 27 height 27
click at [555, 112] on span "Toggle Nav" at bounding box center [547, 98] width 20 height 27
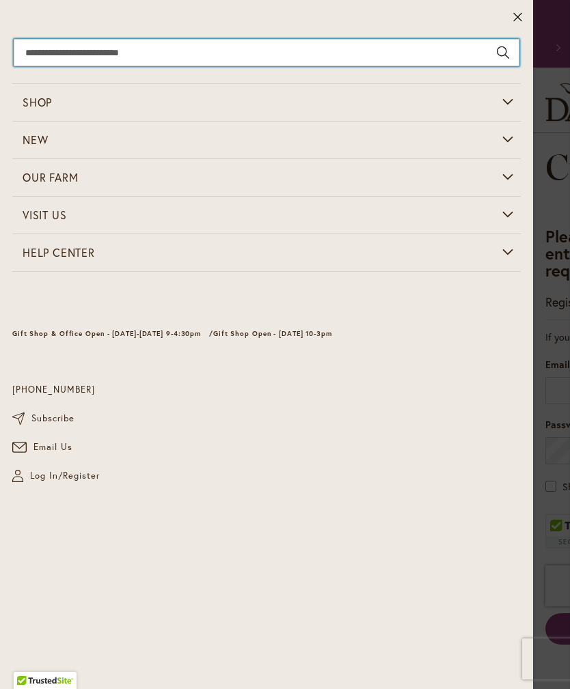
click at [420, 44] on input "Search" at bounding box center [266, 52] width 505 height 27
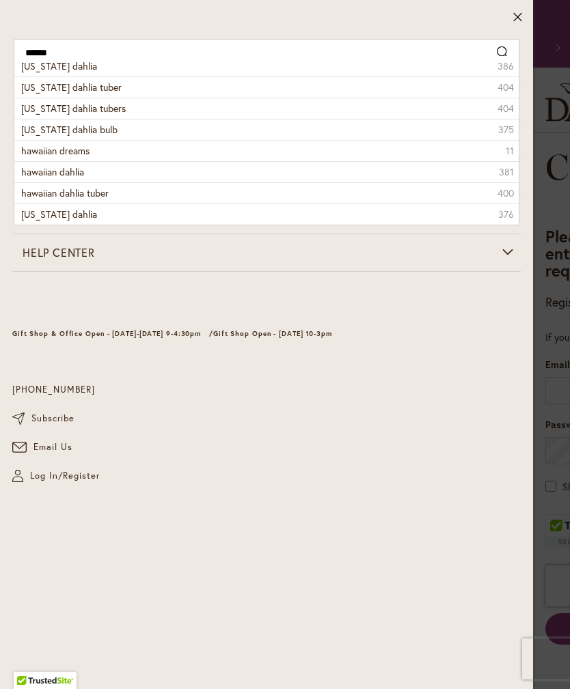
click at [73, 65] on span "hawaii dahlia" at bounding box center [59, 65] width 76 height 13
type input "**********"
